Goal: Task Accomplishment & Management: Use online tool/utility

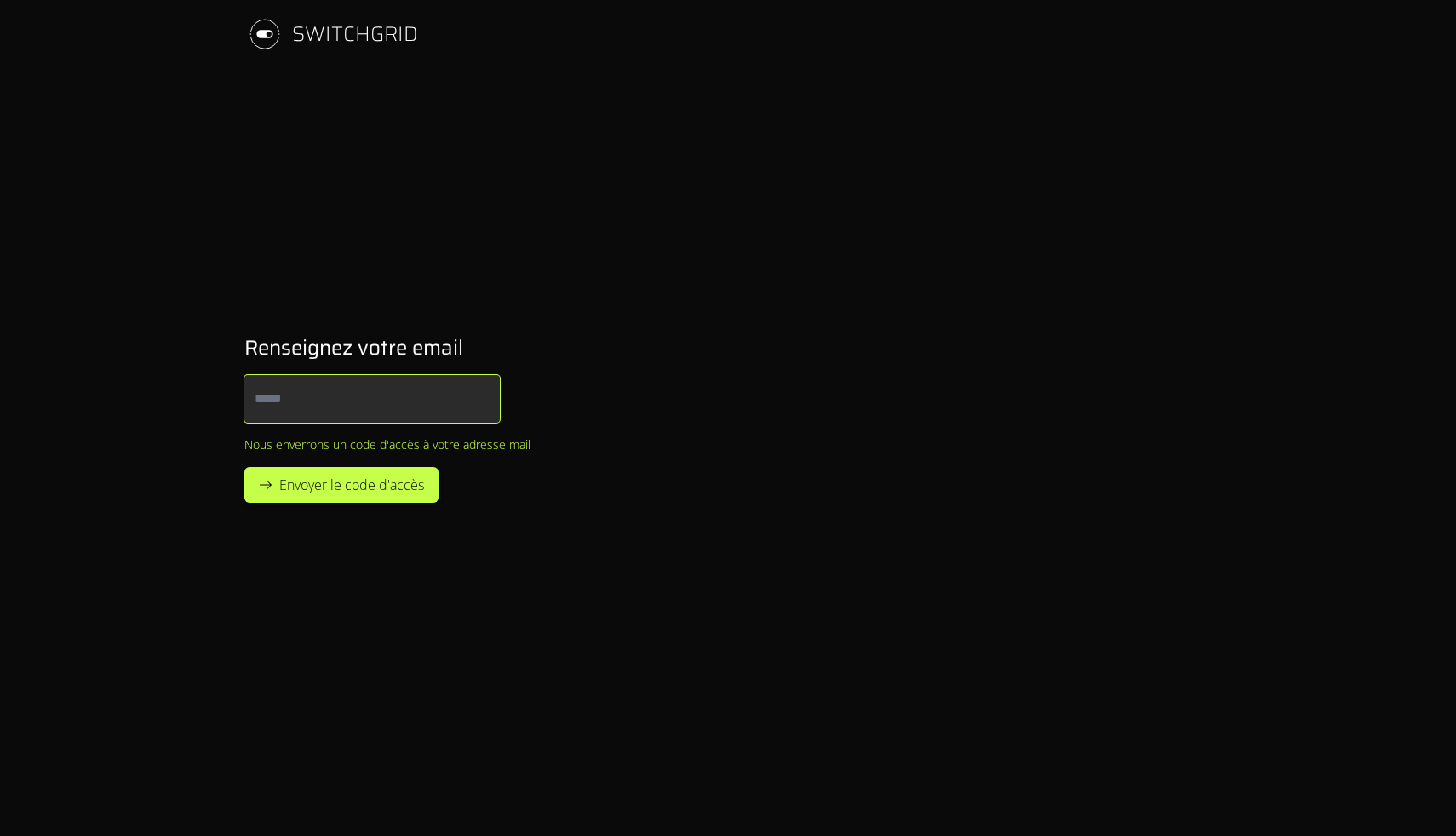
click at [374, 393] on input "Email" at bounding box center [372, 398] width 255 height 47
type input "**********"
click at [333, 497] on button "Envoyer le code d'accès" at bounding box center [341, 484] width 194 height 36
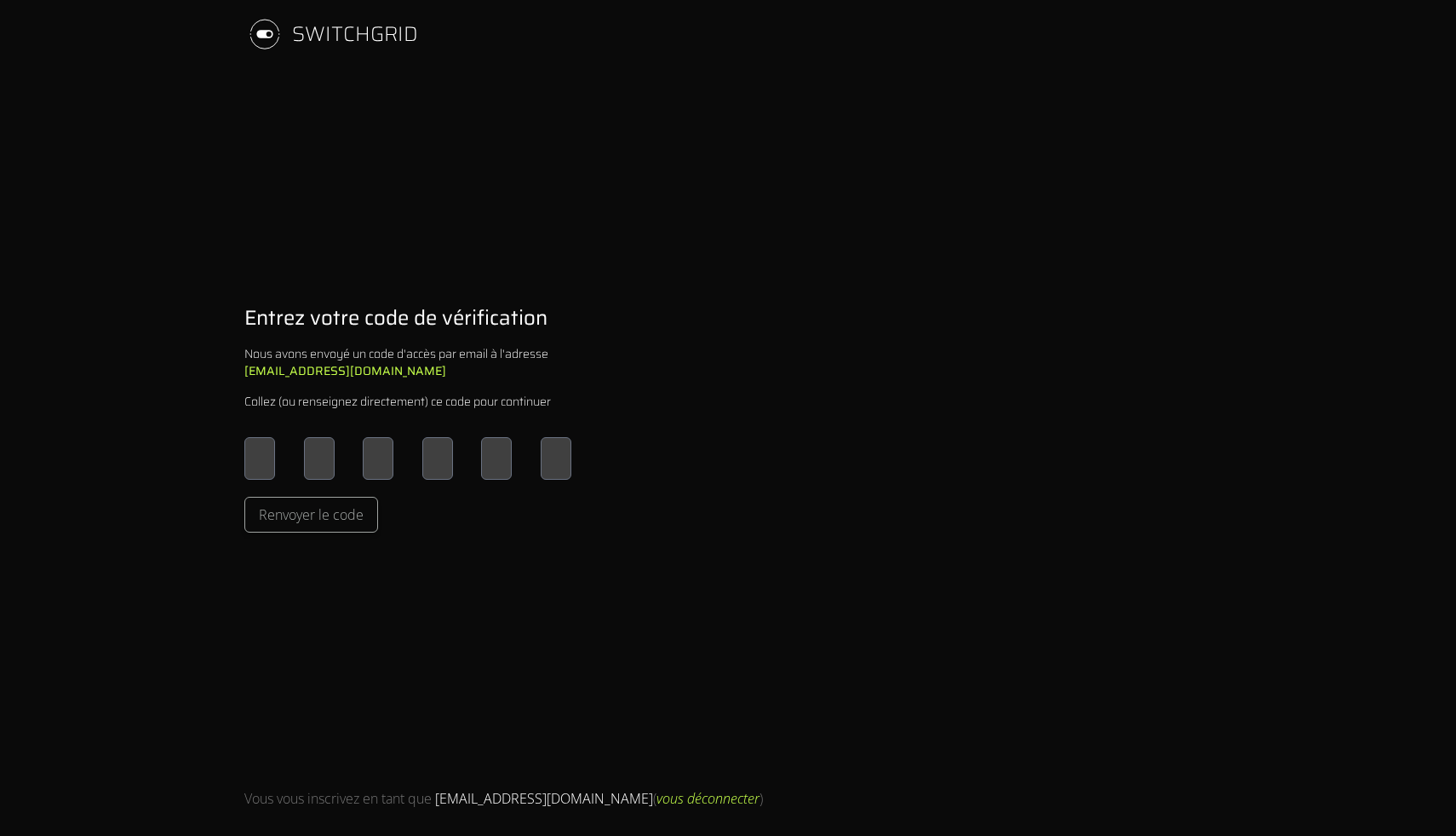
click at [252, 449] on input "Please enter OTP character 1" at bounding box center [260, 458] width 31 height 43
type input "*"
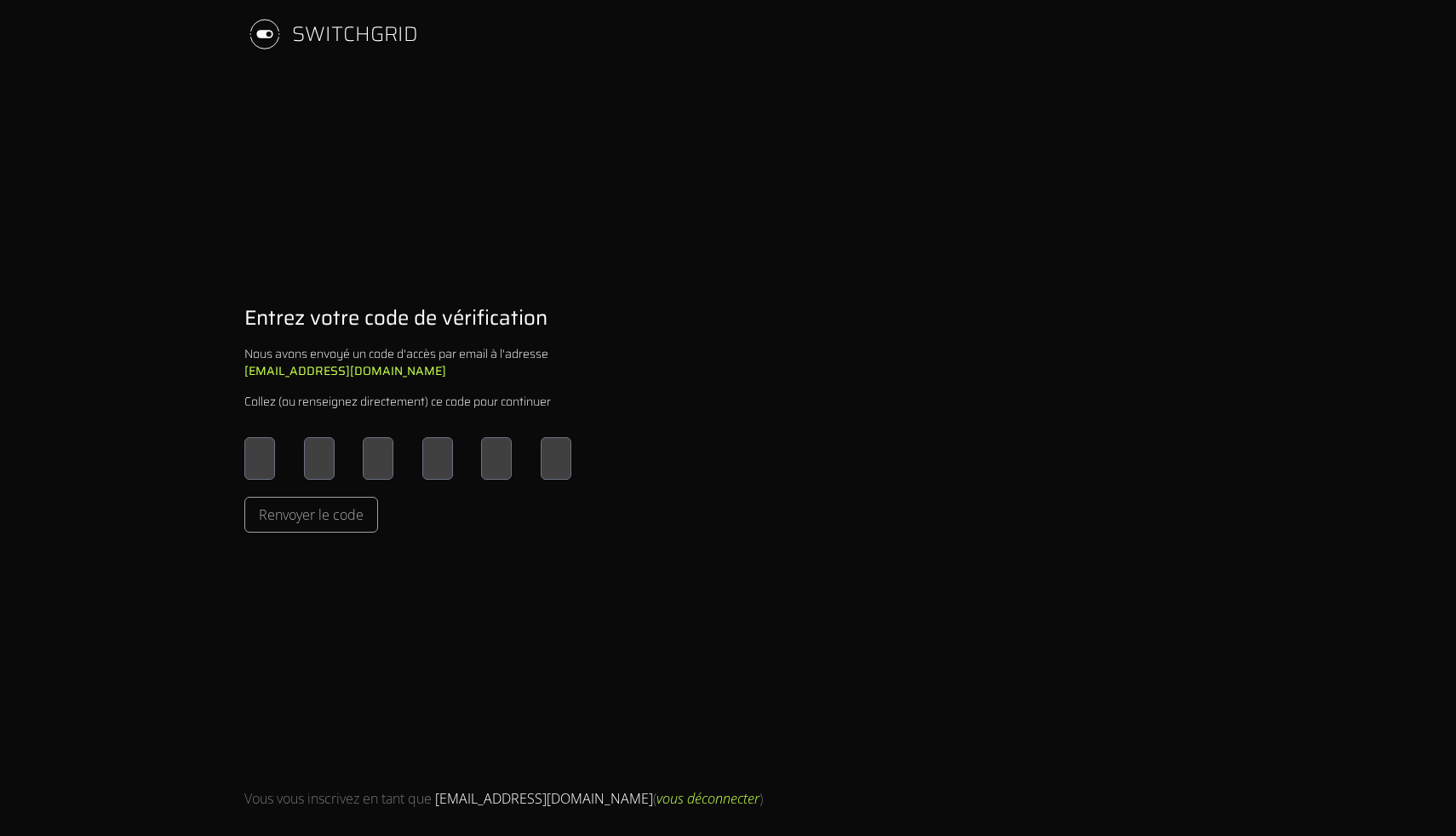
type input "*"
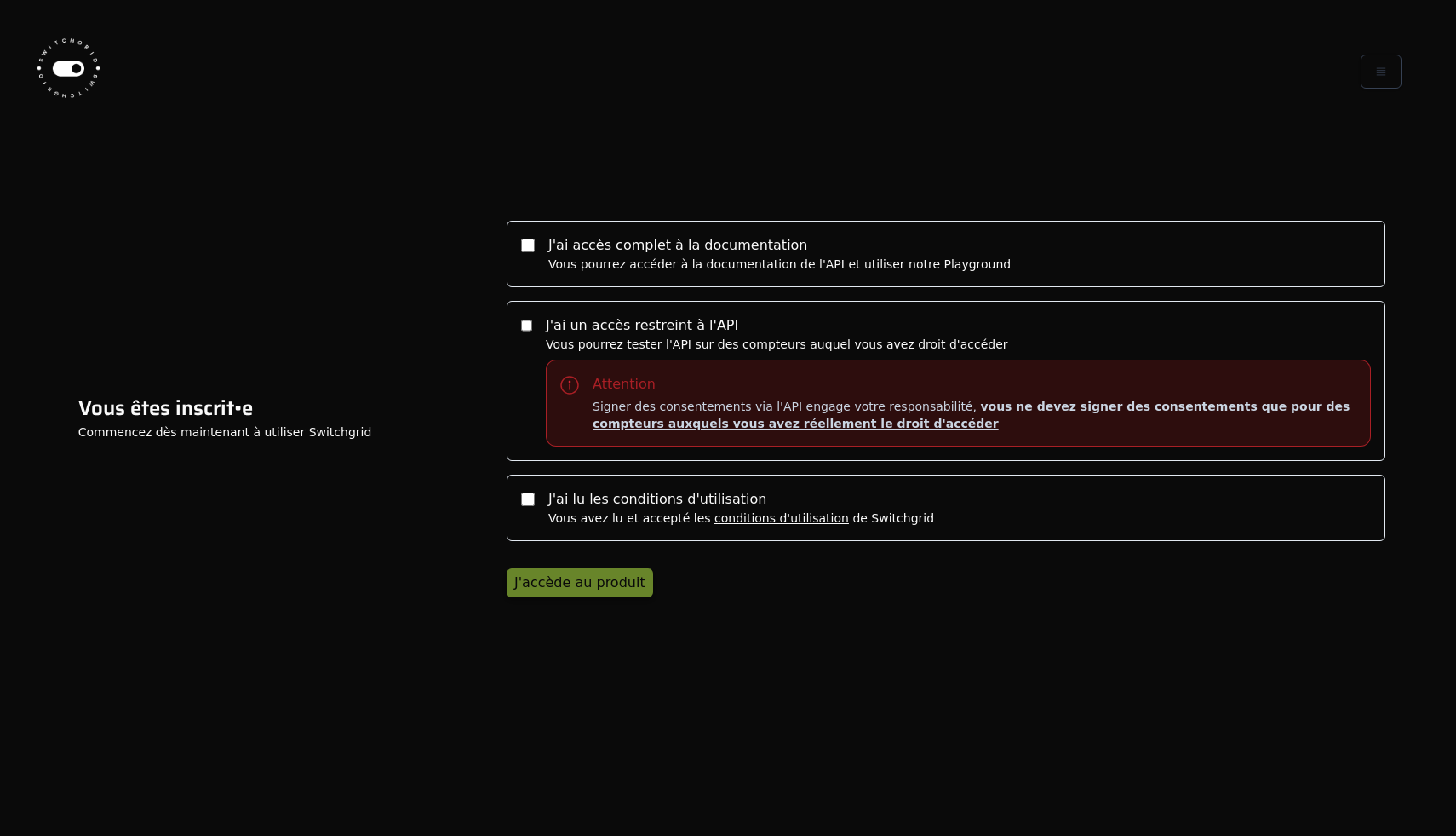
click at [593, 243] on label "J'ai accès complet à la documentation" at bounding box center [678, 245] width 260 height 16
click at [597, 315] on div "J'ai un accès restreint à l'API Vous pourrez tester l'API sur des compteurs auq…" at bounding box center [958, 381] width 825 height 131
click at [597, 504] on label "J'ai lu les conditions d'utilisation" at bounding box center [657, 499] width 218 height 16
click at [575, 571] on button "J'accède au produit" at bounding box center [579, 583] width 147 height 29
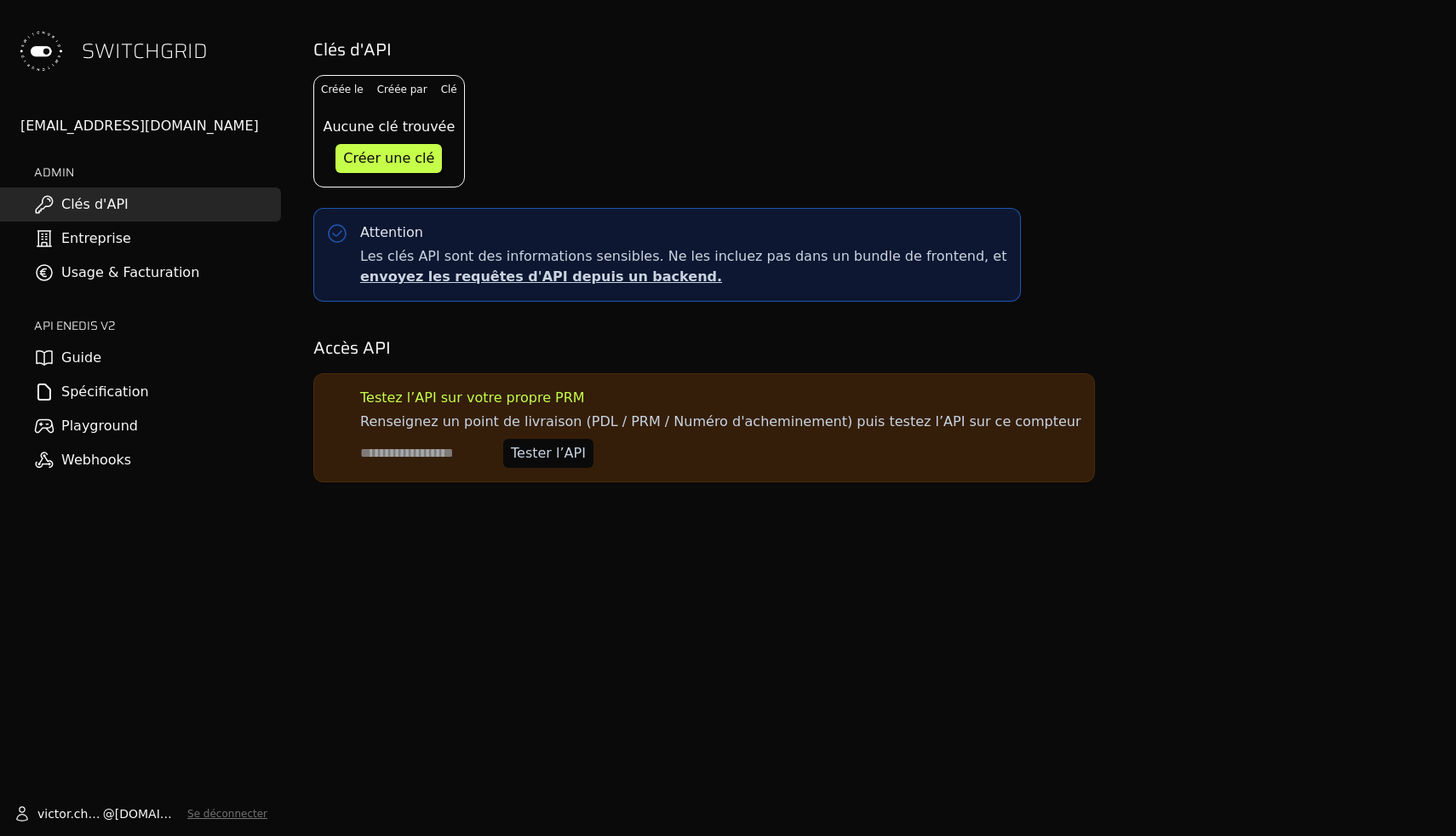
click at [147, 123] on div "[PERSON_NAME][EMAIL_ADDRESS][DOMAIN_NAME]" at bounding box center [150, 126] width 261 height 20
click at [134, 124] on div "[EMAIL_ADDRESS][DOMAIN_NAME]" at bounding box center [150, 126] width 261 height 20
click at [178, 110] on div "SWITCHGRID victor.chevillotte@switchgrid.tech ADMIN Clés d'API Entreprise Usage…" at bounding box center [140, 418] width 281 height 836
click at [176, 125] on div "[EMAIL_ADDRESS][DOMAIN_NAME]" at bounding box center [150, 126] width 261 height 20
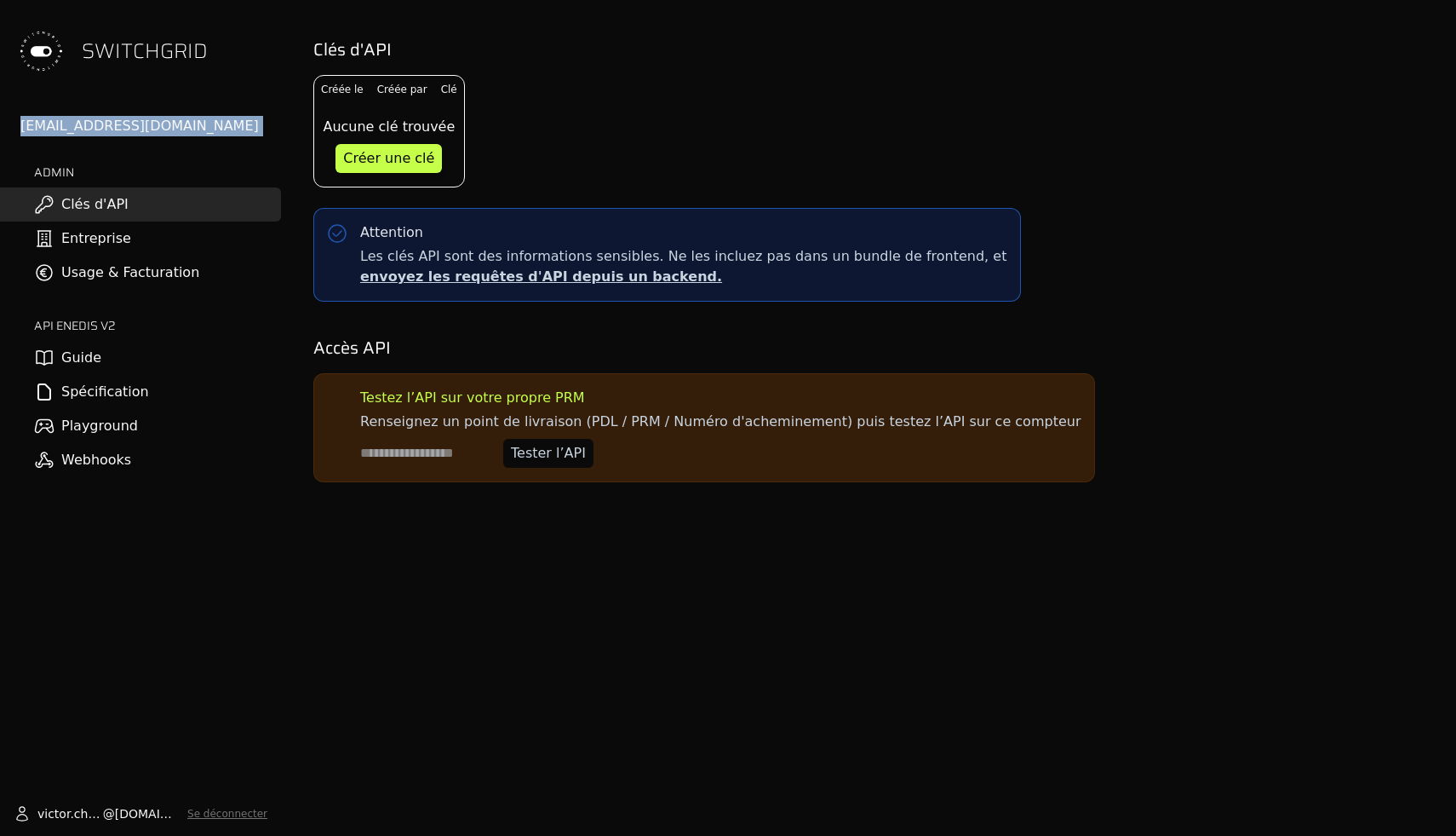
click at [176, 125] on div "[EMAIL_ADDRESS][DOMAIN_NAME]" at bounding box center [150, 126] width 261 height 20
click at [448, 526] on div "Clés d'API Créée le Créée par Clé Aucune clé trouvée Créer une clé Attention Le…" at bounding box center [873, 418] width 1166 height 836
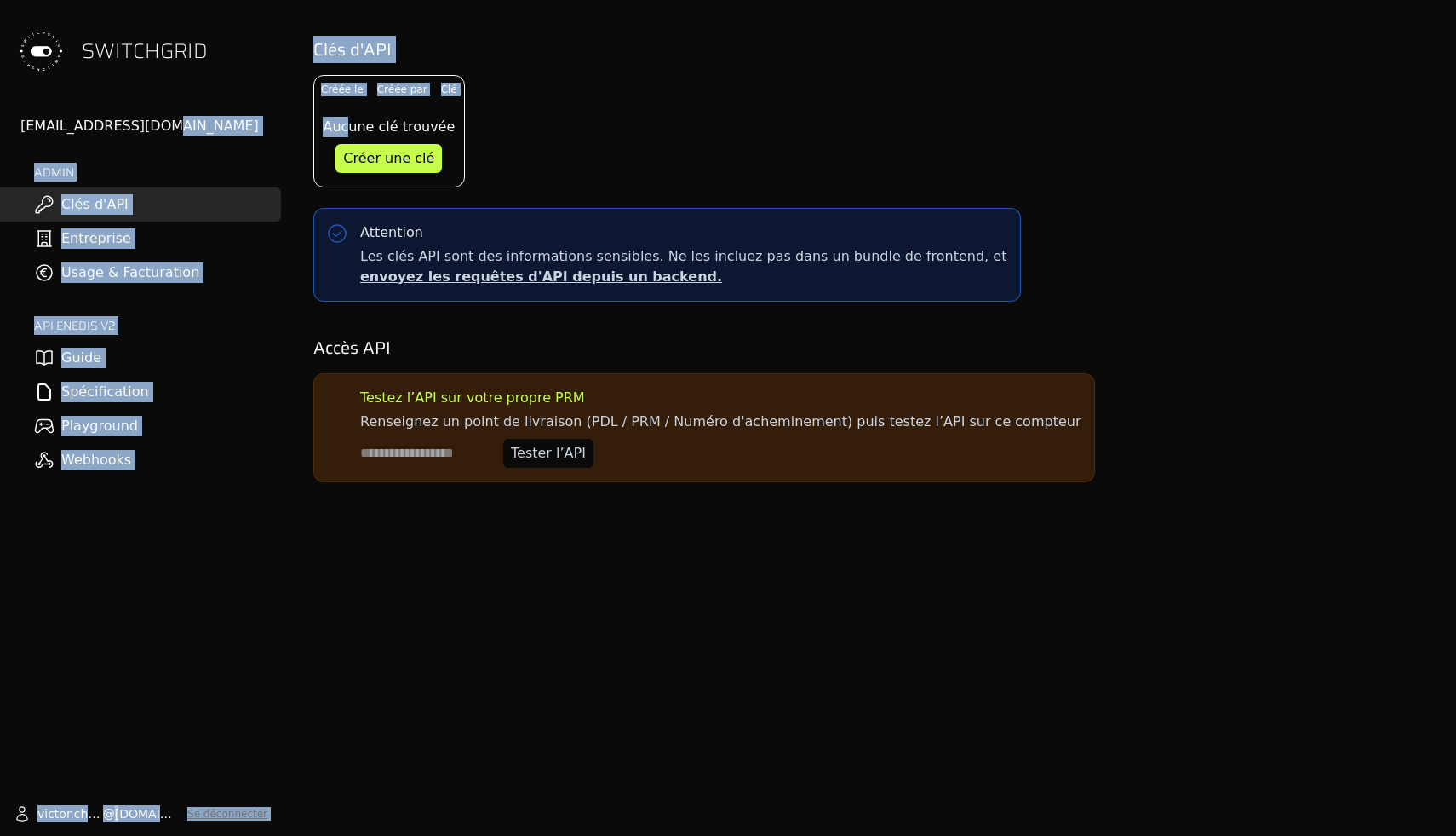
drag, startPoint x: 130, startPoint y: 127, endPoint x: 353, endPoint y: 129, distance: 223.0
click at [353, 129] on div "SWITCHGRID victor.chevillotte@switchgrid.tech ADMIN Clés d'API Entreprise Usage…" at bounding box center [728, 418] width 1456 height 836
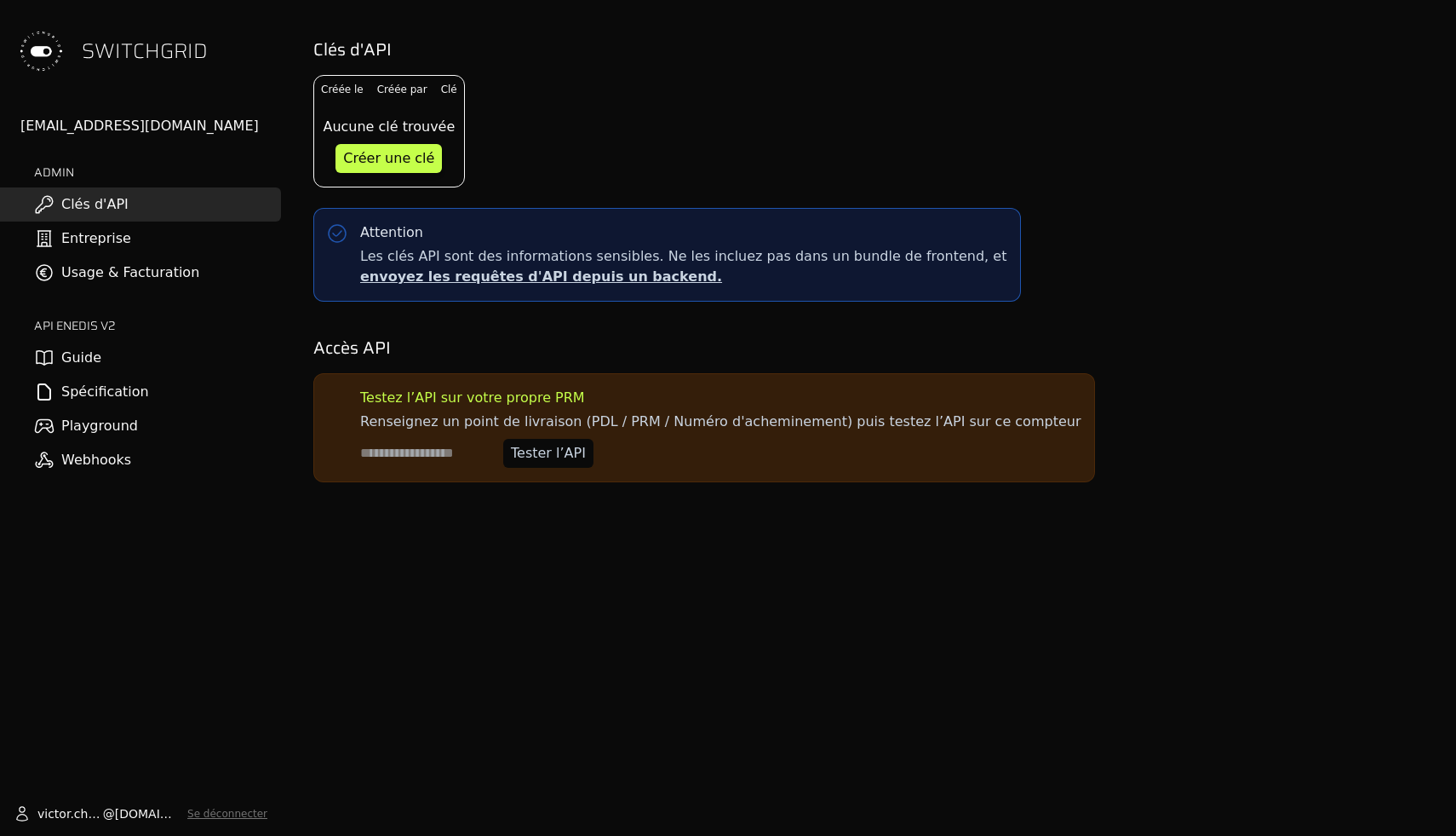
click at [408, 527] on div "Clés d'API Créée le Créée par Clé Aucune clé trouvée Créer une clé Attention Le…" at bounding box center [873, 418] width 1166 height 836
click at [979, 528] on div "Clés d'API Créée le Créée par Clé Aucune clé trouvée Créer une clé Attention Le…" at bounding box center [873, 418] width 1166 height 836
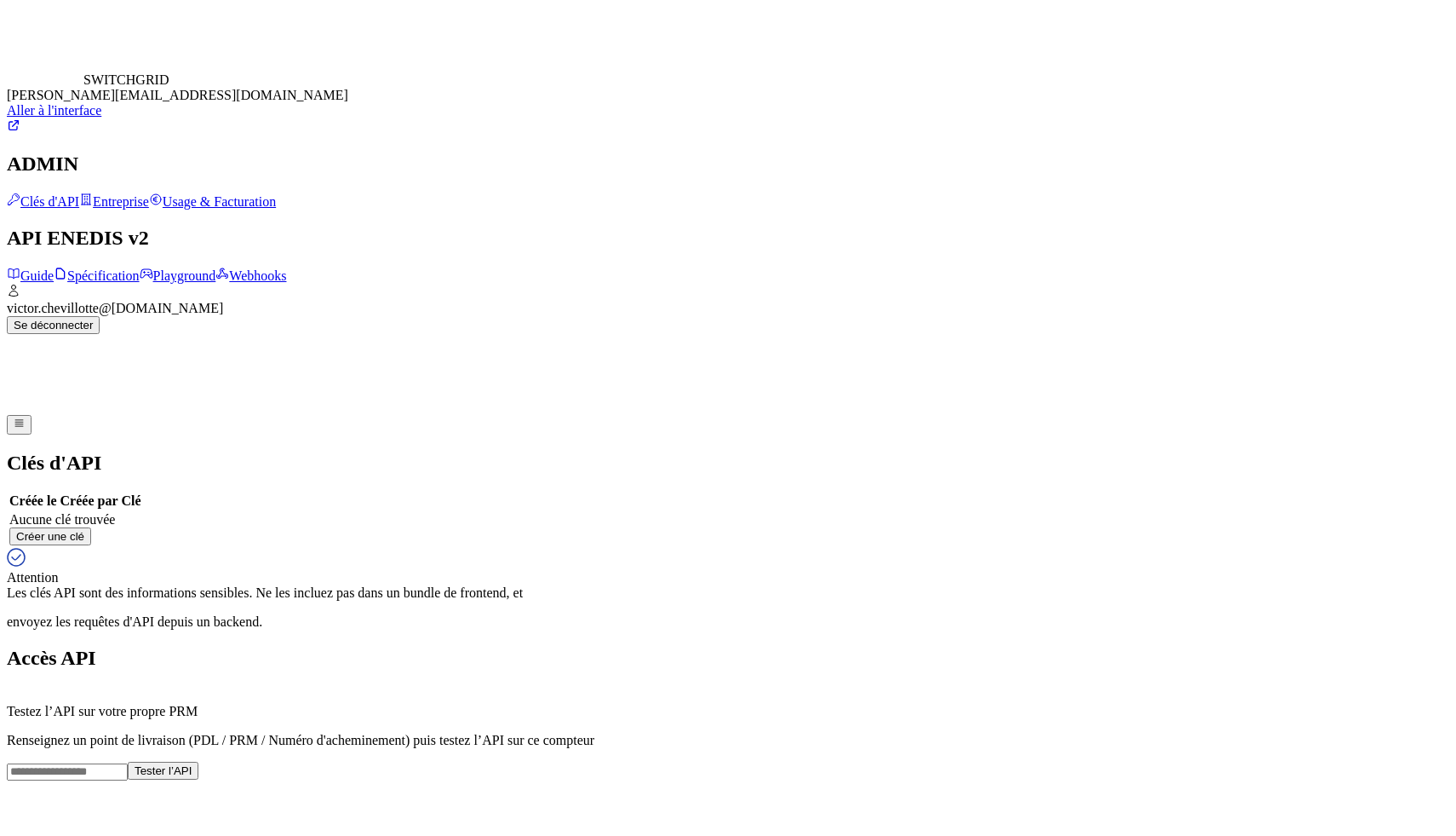
click at [158, 119] on div "Aller à l'interface" at bounding box center [727, 110] width 1442 height 15
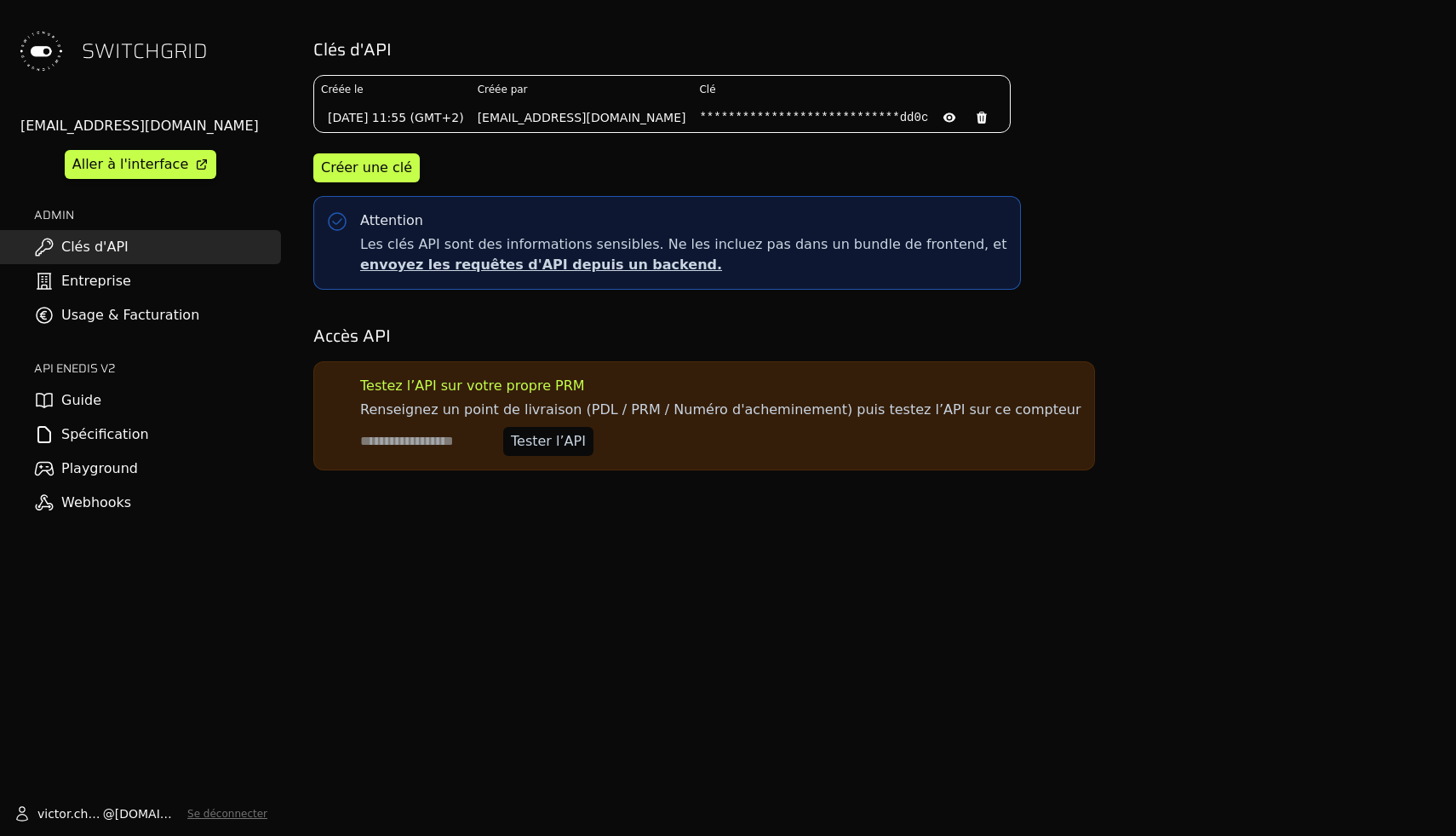
drag, startPoint x: 427, startPoint y: 431, endPoint x: 641, endPoint y: 502, distance: 225.5
click at [640, 503] on div "**********" at bounding box center [873, 418] width 1166 height 836
click at [641, 502] on div "**********" at bounding box center [873, 418] width 1166 height 836
